Goal: Task Accomplishment & Management: Use online tool/utility

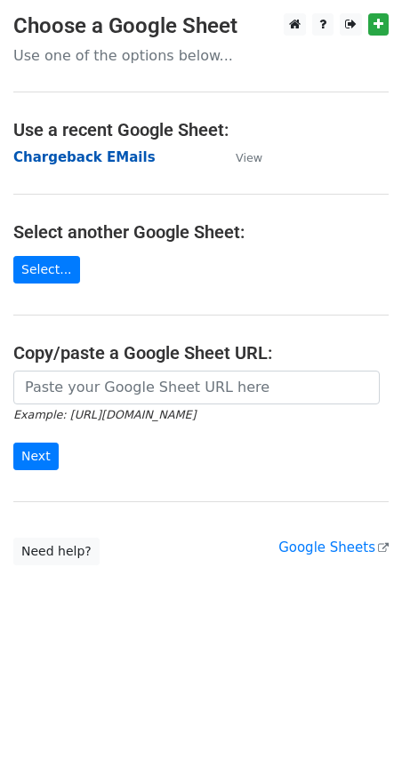
click at [101, 156] on strong "Chargeback EMails" at bounding box center [84, 157] width 142 height 16
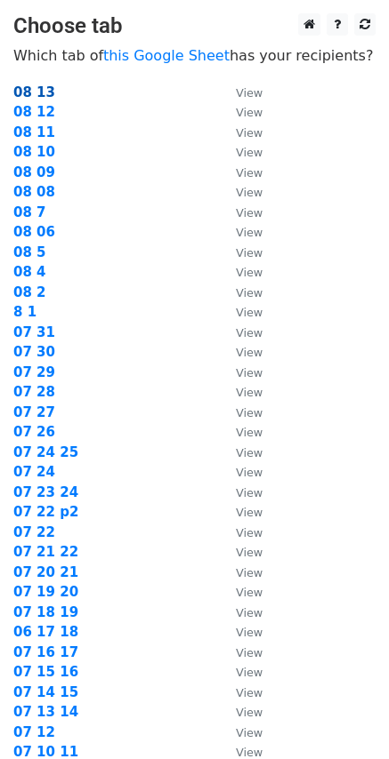
click at [30, 87] on strong "08 13" at bounding box center [34, 92] width 42 height 16
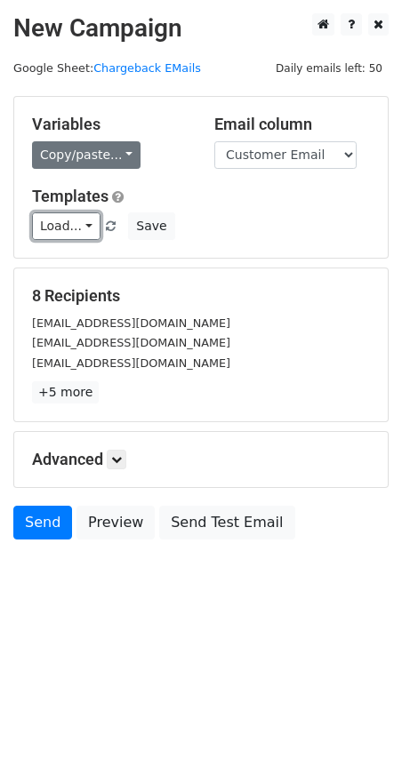
click at [84, 225] on link "Load..." at bounding box center [66, 227] width 68 height 28
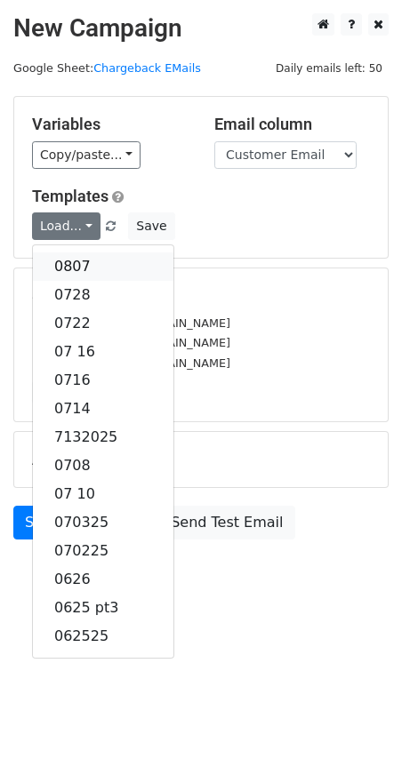
click at [84, 273] on link "0807" at bounding box center [103, 267] width 140 height 28
